Goal: Navigation & Orientation: Find specific page/section

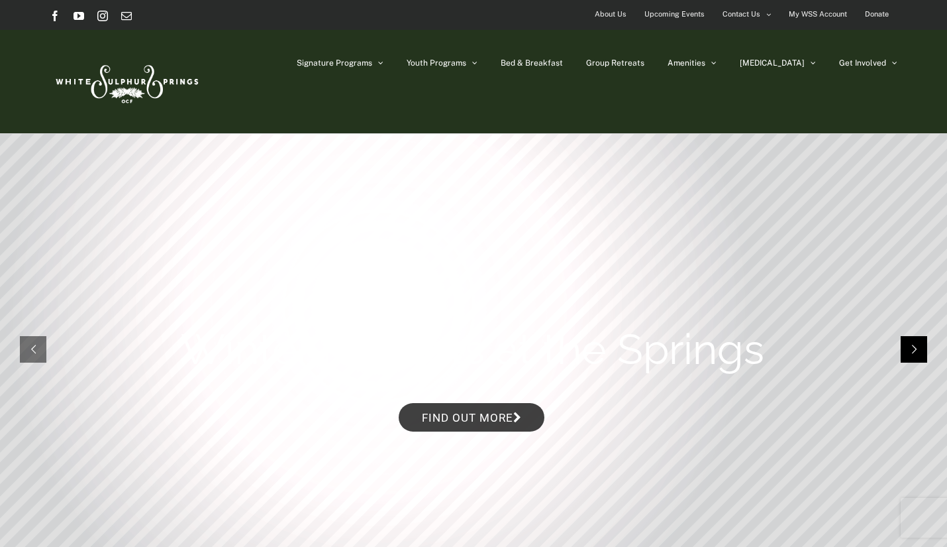
click at [905, 351] on rs-arrow at bounding box center [914, 349] width 26 height 26
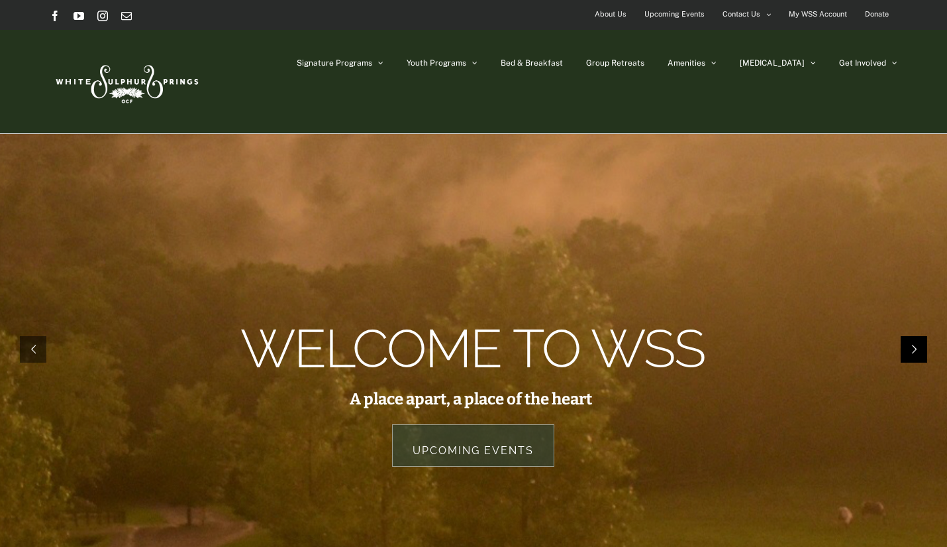
click at [905, 351] on rs-arrow at bounding box center [914, 349] width 26 height 26
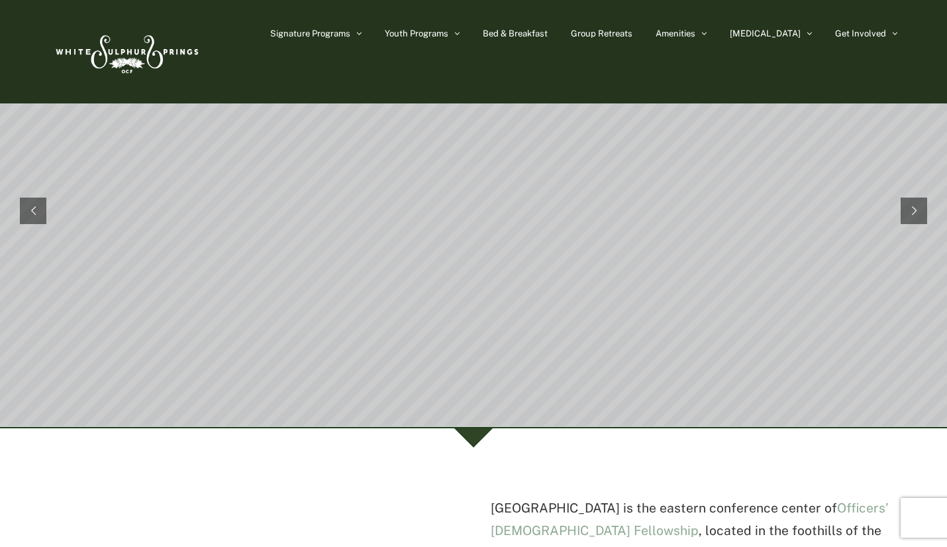
scroll to position [43, 0]
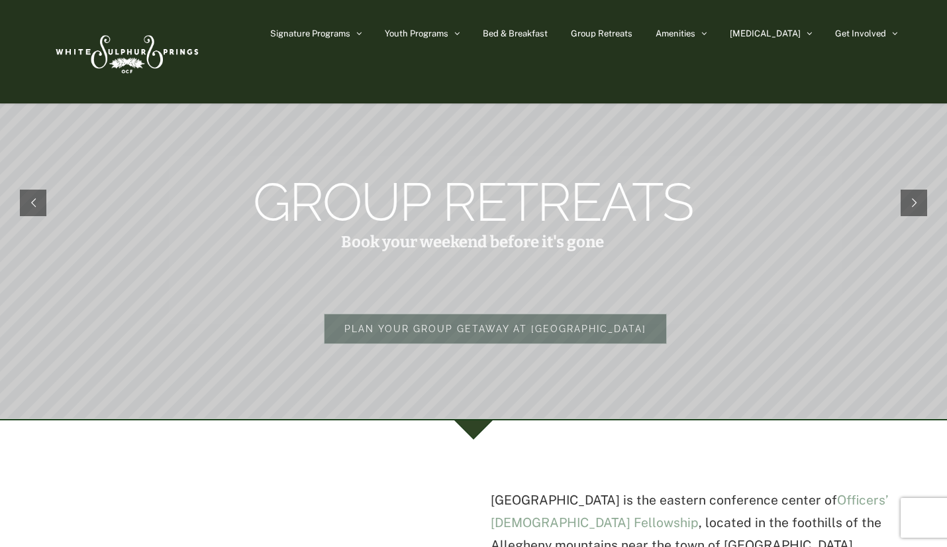
click at [923, 187] on rs-layer at bounding box center [473, 202] width 947 height 431
click at [916, 198] on rs-arrow at bounding box center [914, 202] width 26 height 26
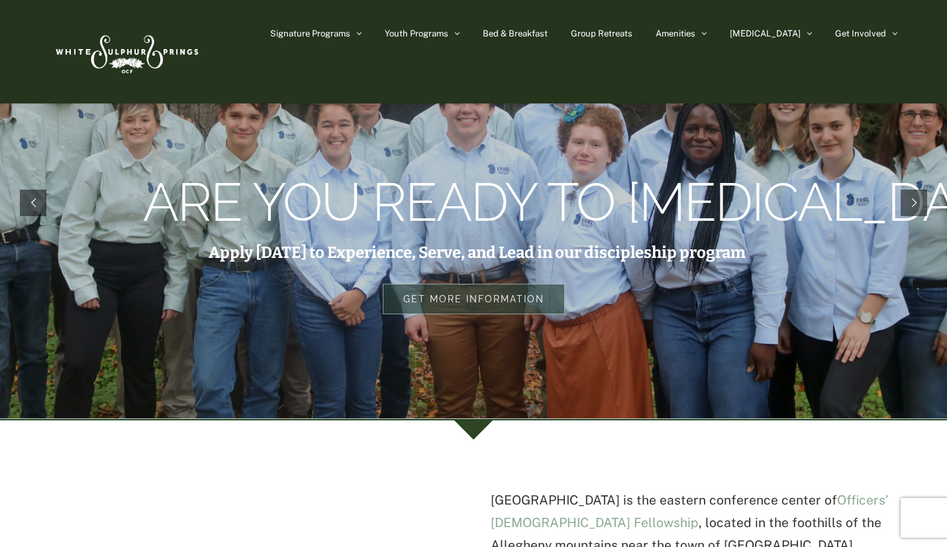
scroll to position [0, 0]
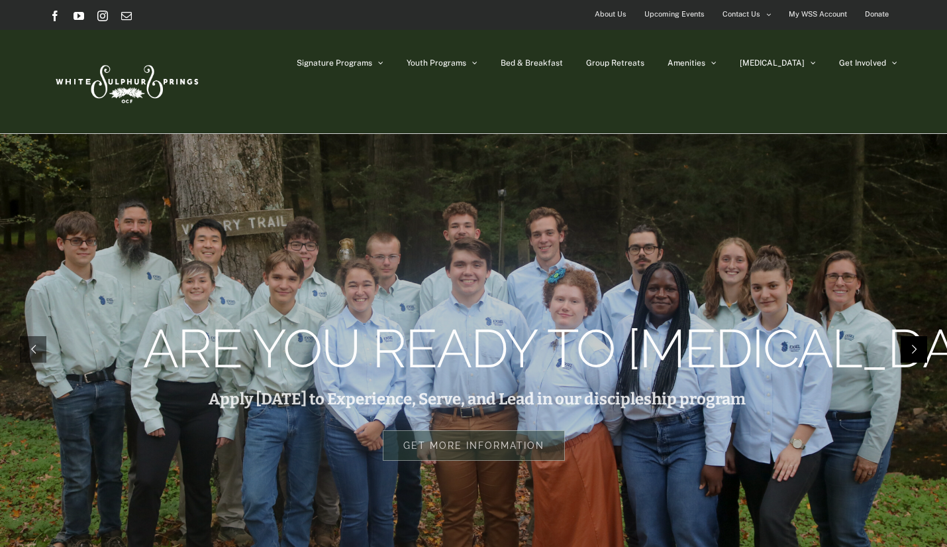
click at [914, 344] on rs-arrow at bounding box center [914, 349] width 26 height 26
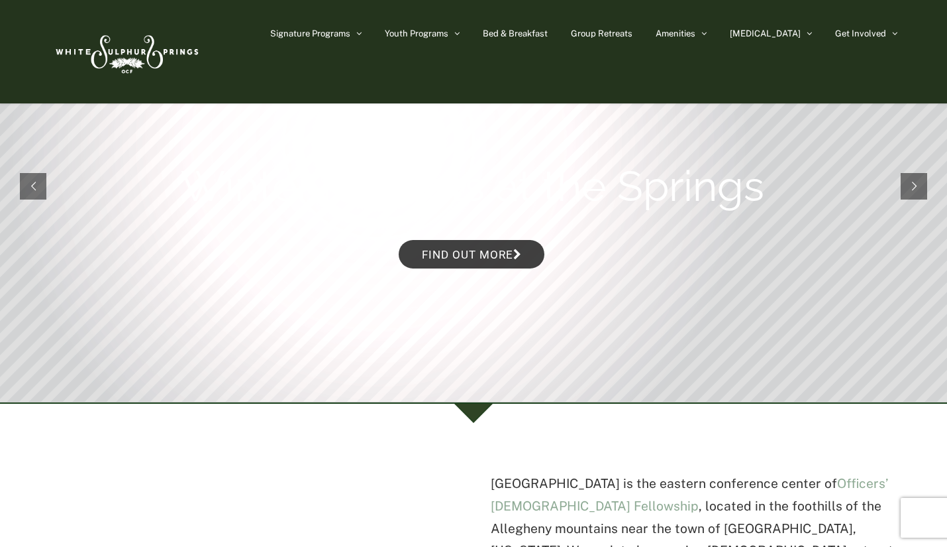
scroll to position [63, 0]
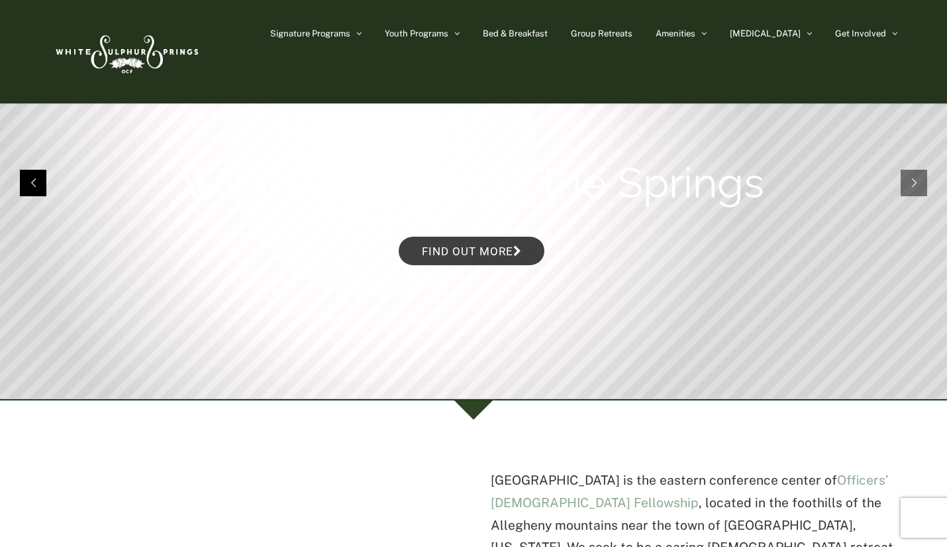
click at [35, 174] on rs-arrow at bounding box center [33, 183] width 26 height 26
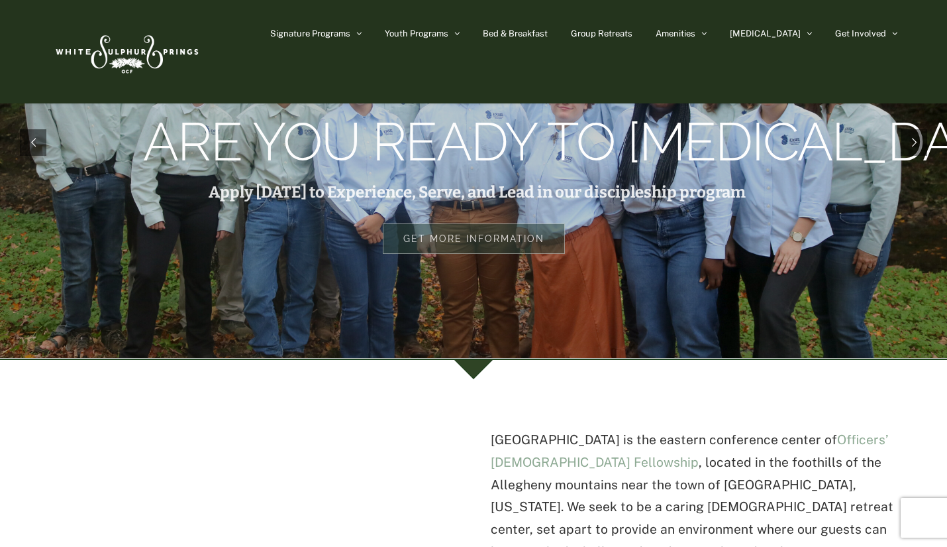
scroll to position [0, 0]
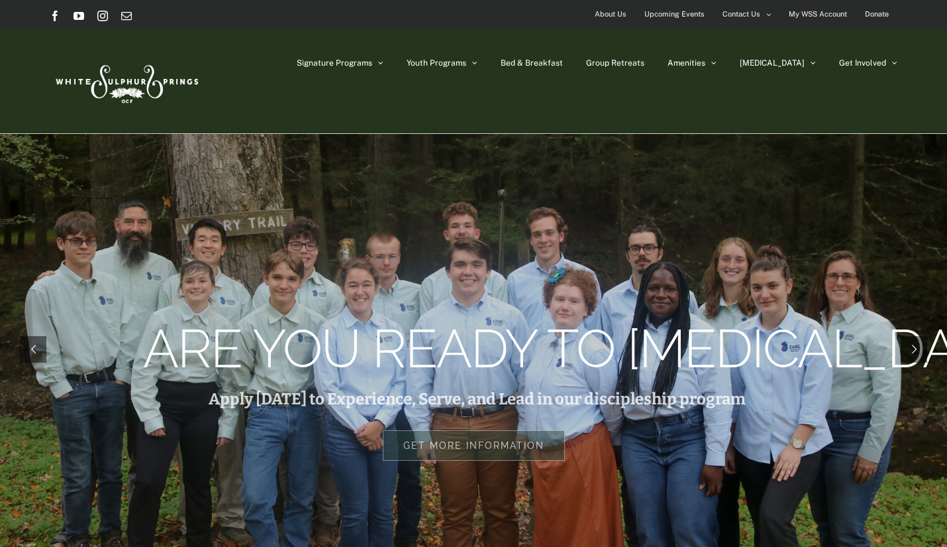
click at [563, 74] on link "Bed & Breakfast" at bounding box center [532, 63] width 62 height 66
